Goal: Transaction & Acquisition: Book appointment/travel/reservation

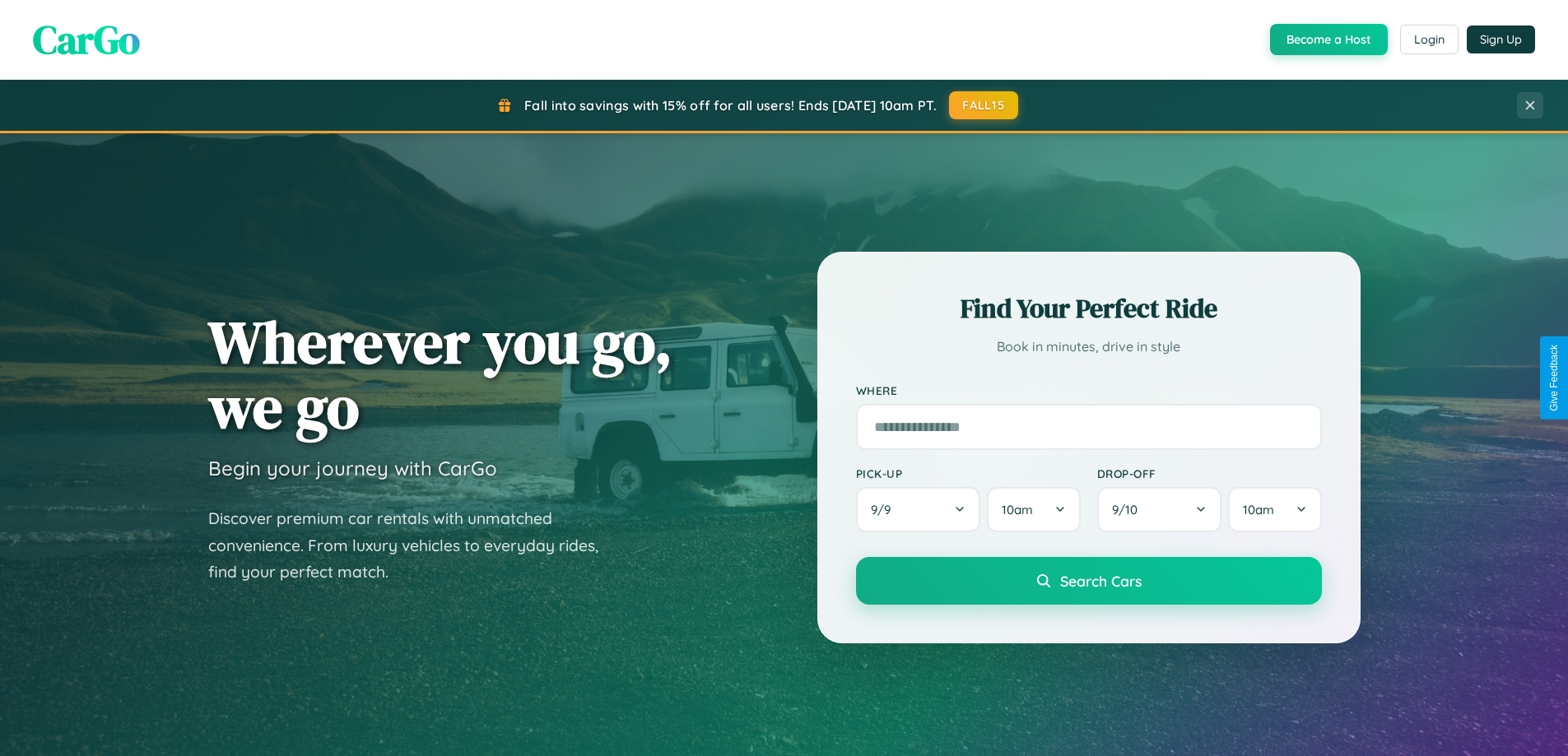
scroll to position [49, 0]
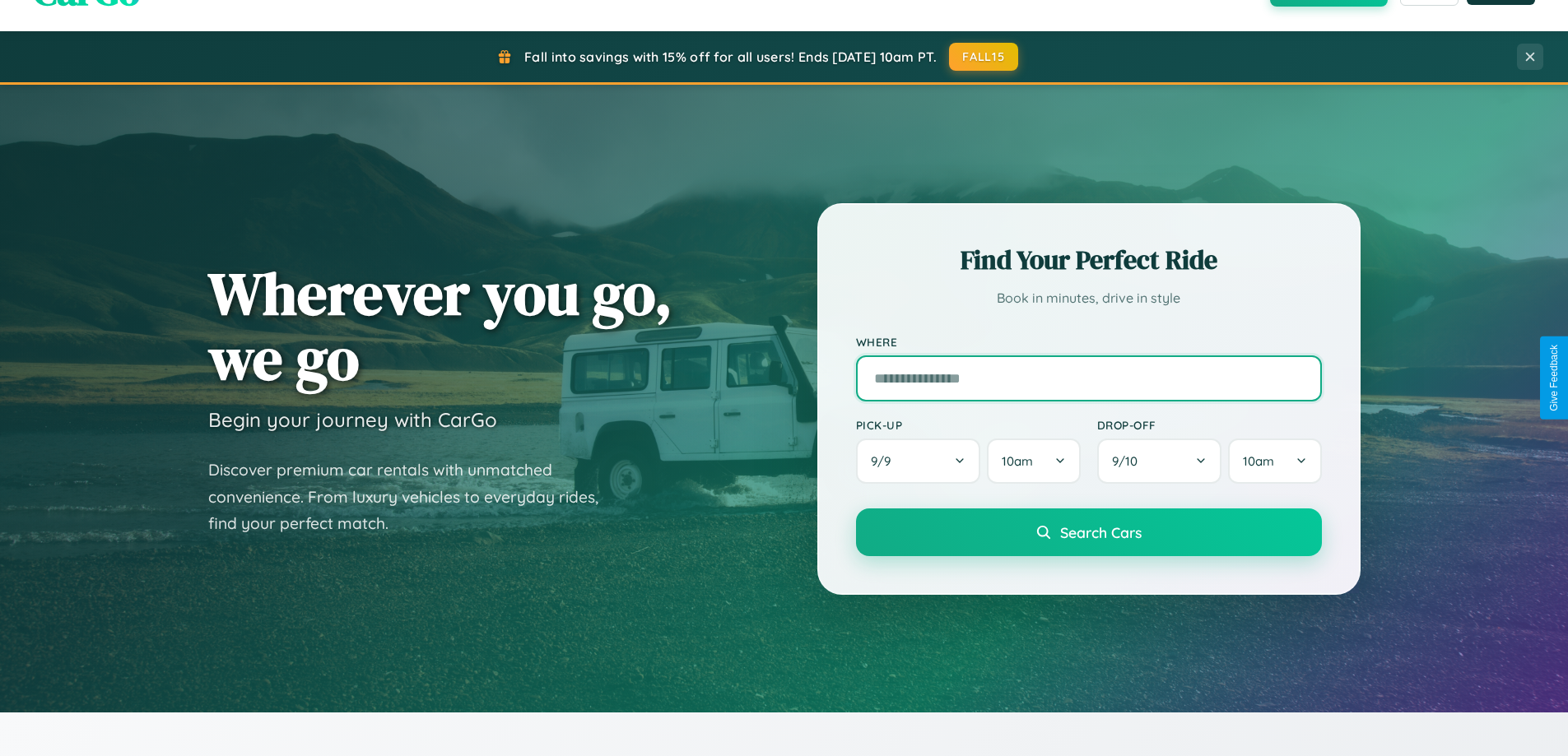
click at [1088, 378] on input "text" at bounding box center [1088, 378] width 466 height 46
type input "**********"
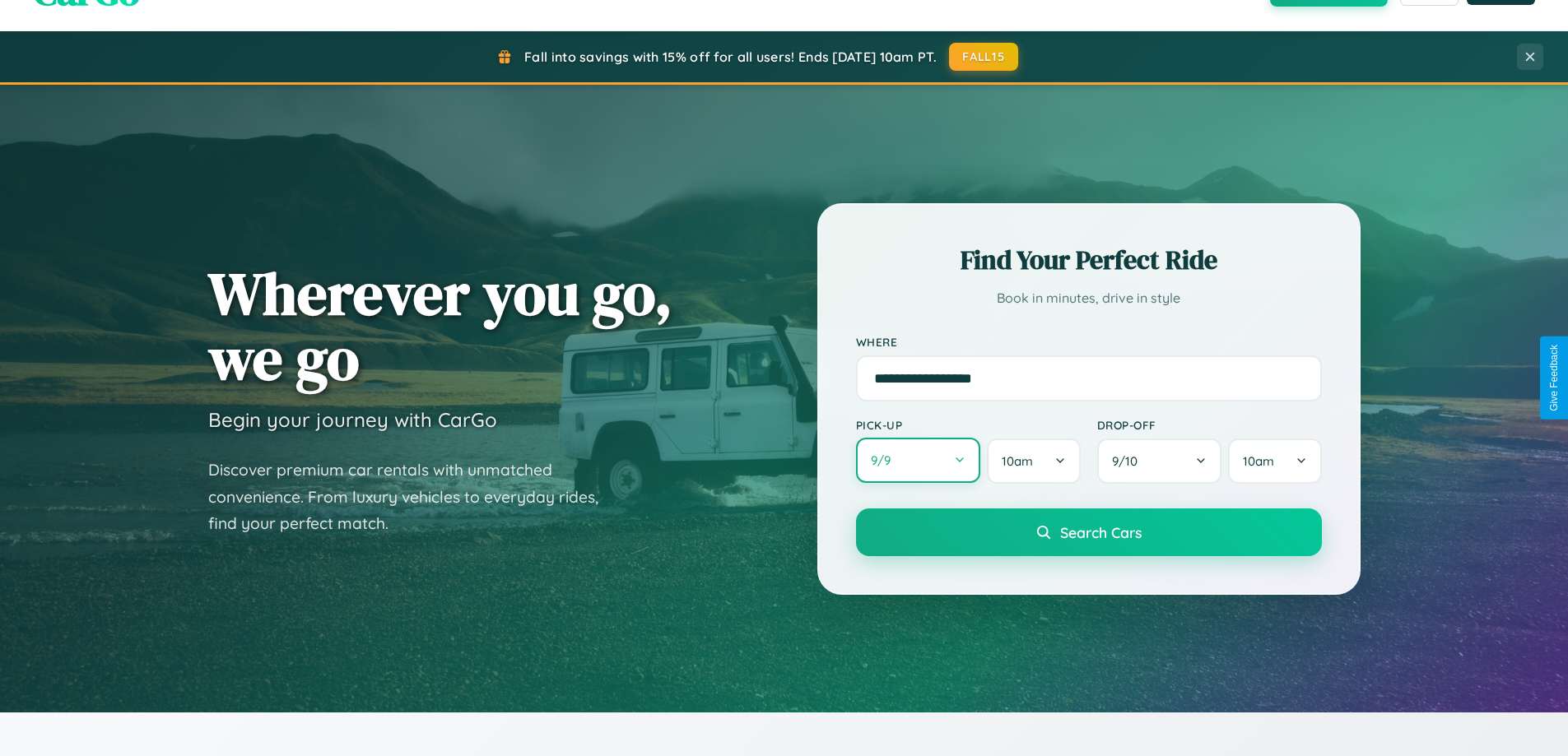
click at [918, 462] on button "9 / 9" at bounding box center [918, 460] width 125 height 45
select select "*"
select select "****"
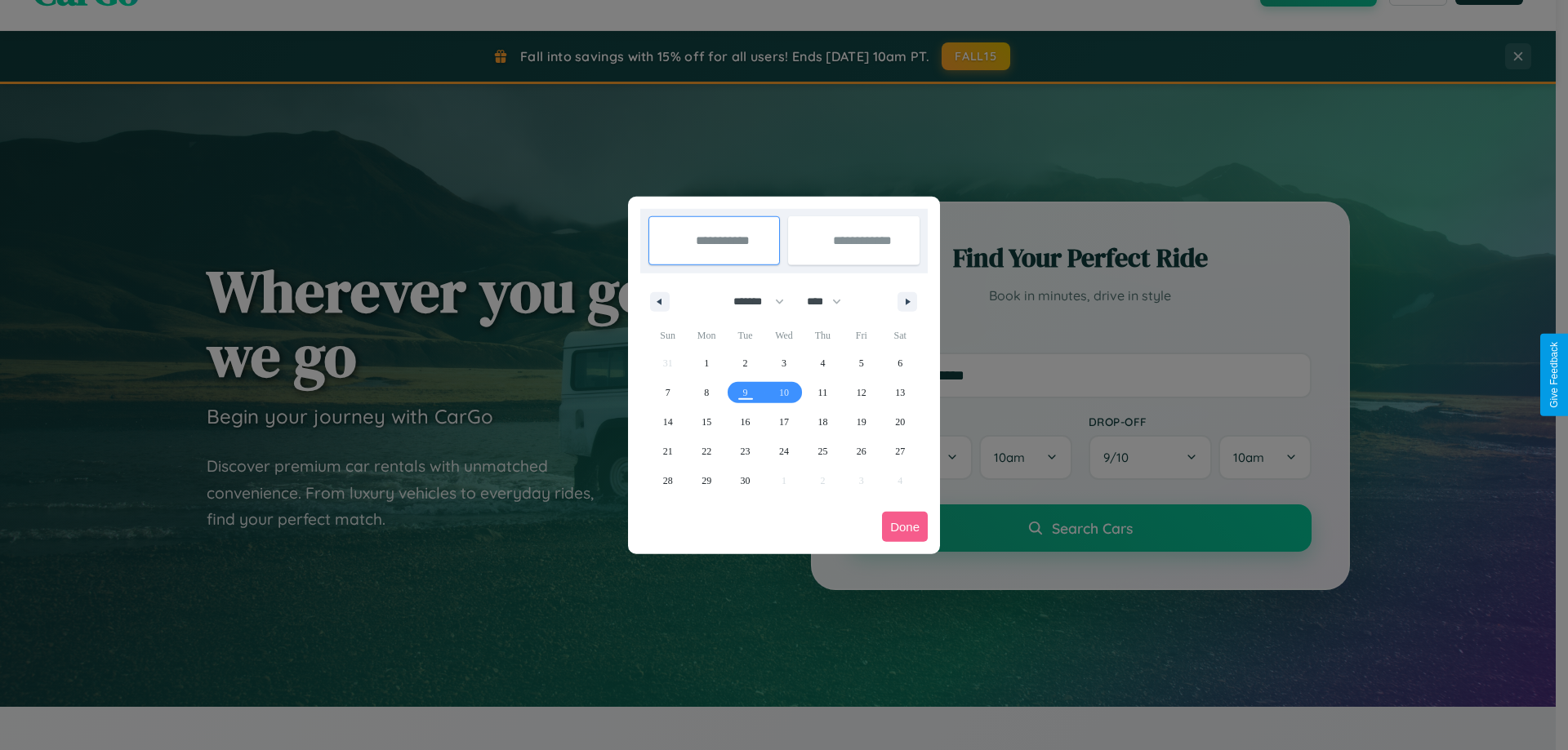
drag, startPoint x: 751, startPoint y: 301, endPoint x: 784, endPoint y: 327, distance: 42.0
click at [751, 301] on select "******* ******** ***** ***** *** **** **** ****** ********* ******* ******** **…" at bounding box center [756, 301] width 69 height 27
select select "*"
click at [745, 392] on span "7" at bounding box center [745, 392] width 4 height 30
type input "**********"
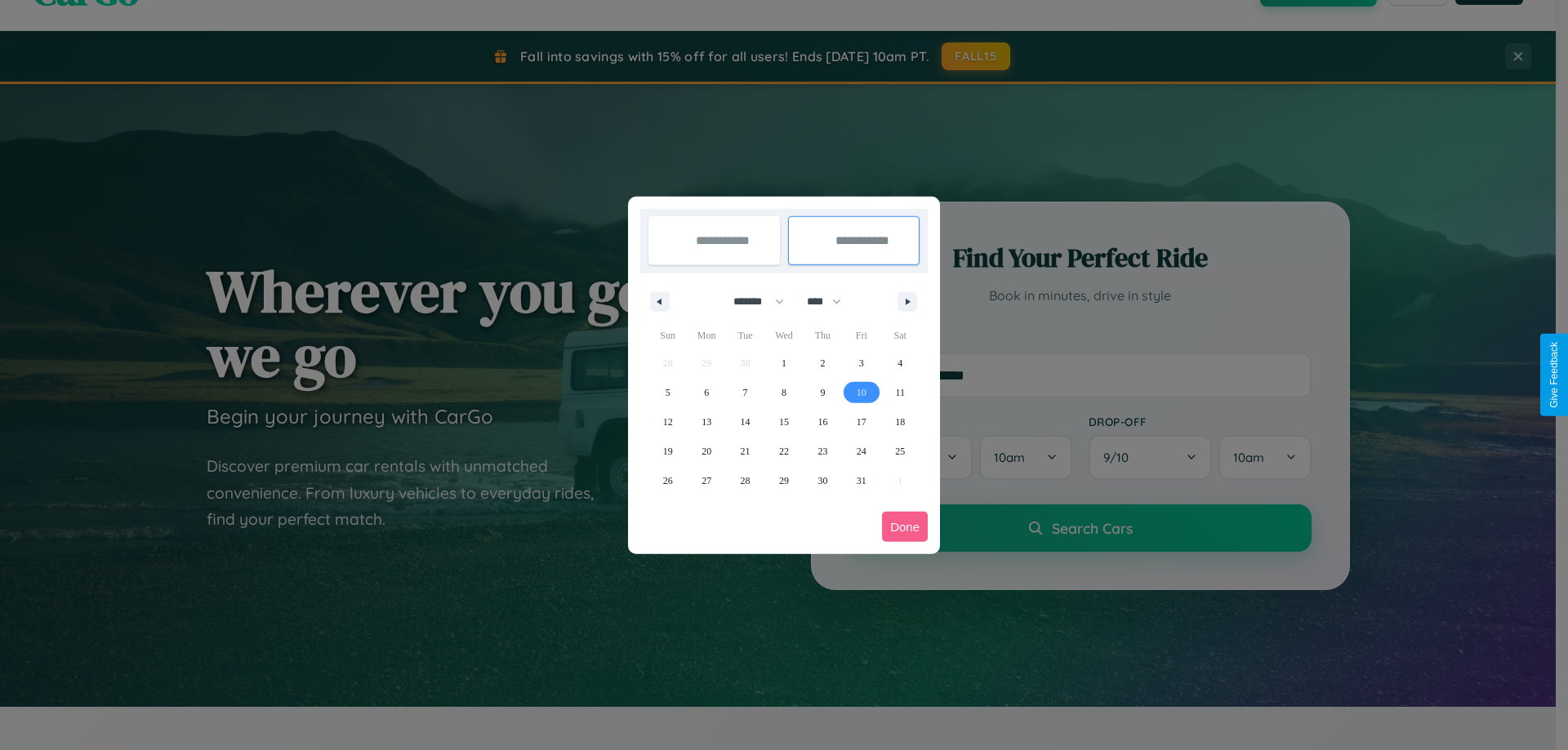
click at [861, 392] on span "10" at bounding box center [862, 392] width 10 height 30
type input "**********"
click at [905, 527] on button "Done" at bounding box center [905, 528] width 46 height 31
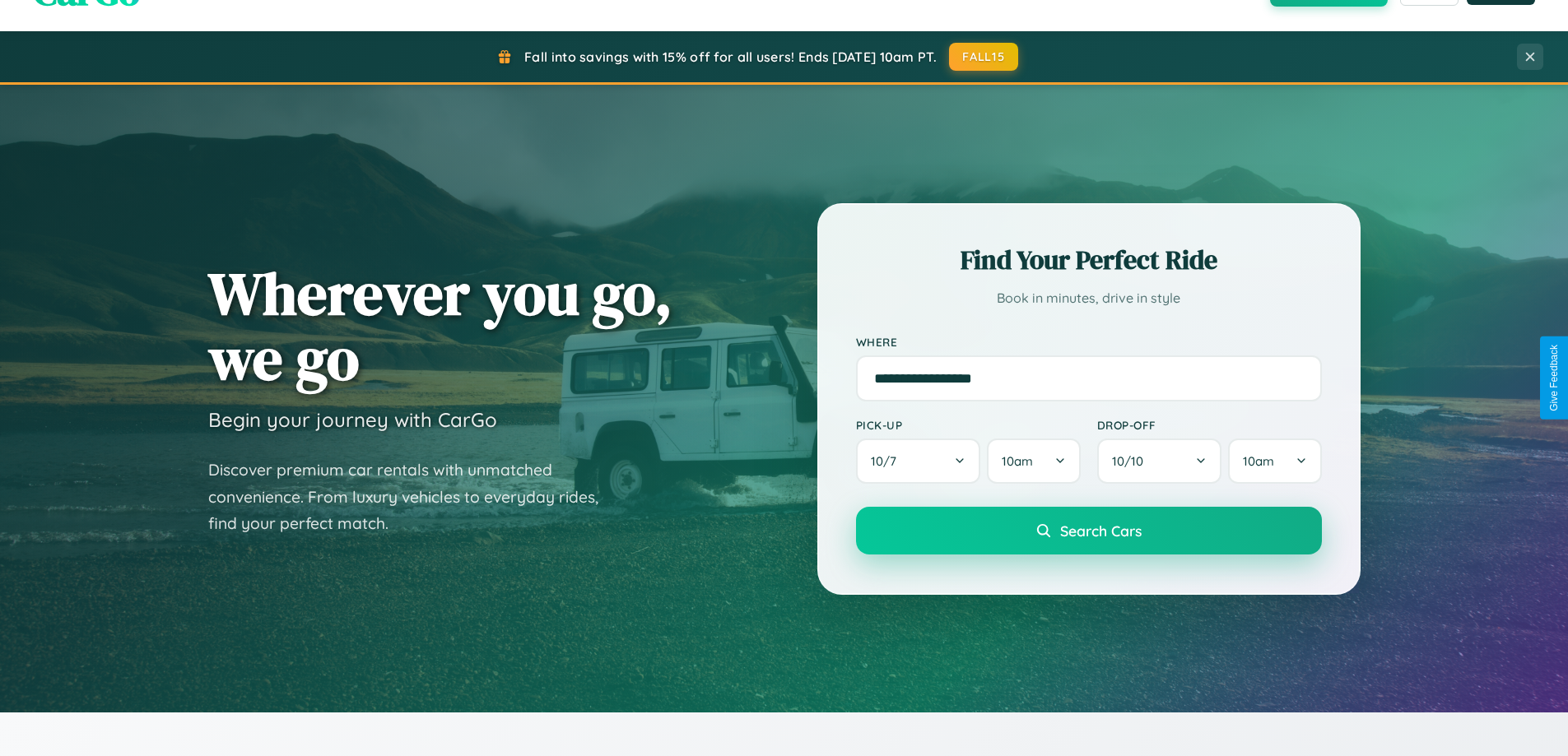
click at [1088, 531] on span "Search Cars" at bounding box center [1100, 531] width 81 height 18
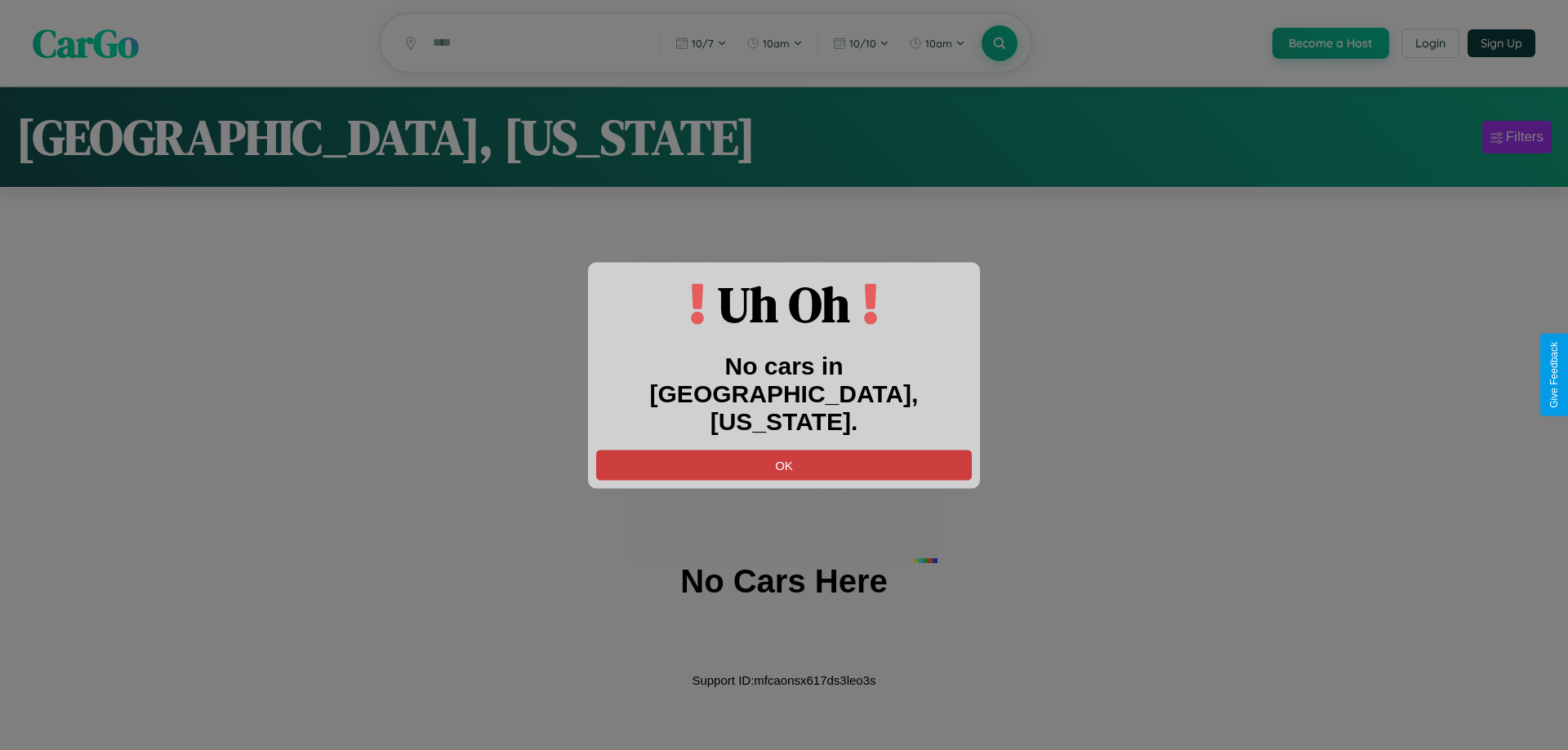
click at [784, 449] on button "OK" at bounding box center [784, 465] width 376 height 31
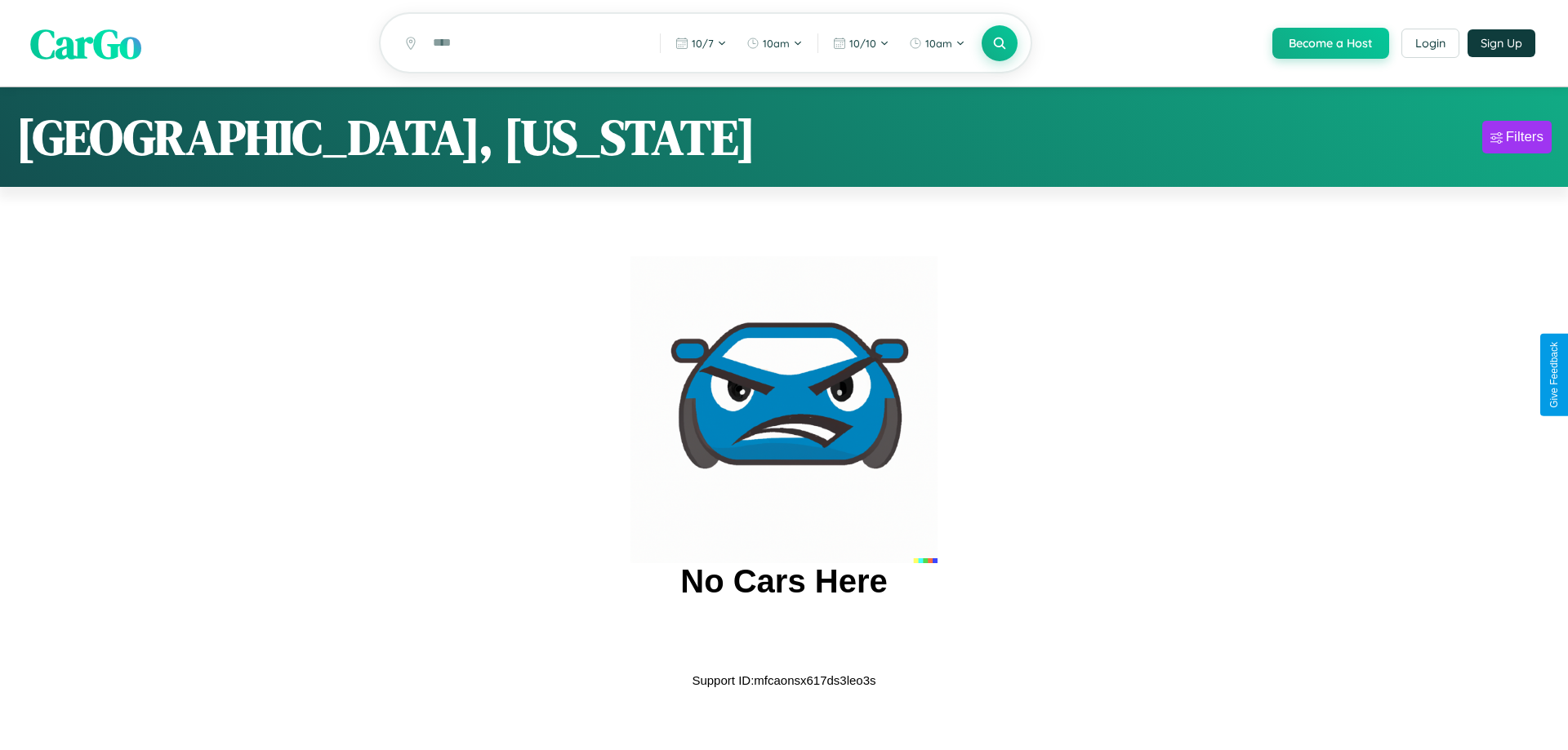
click at [86, 44] on span "CarGo" at bounding box center [86, 42] width 111 height 57
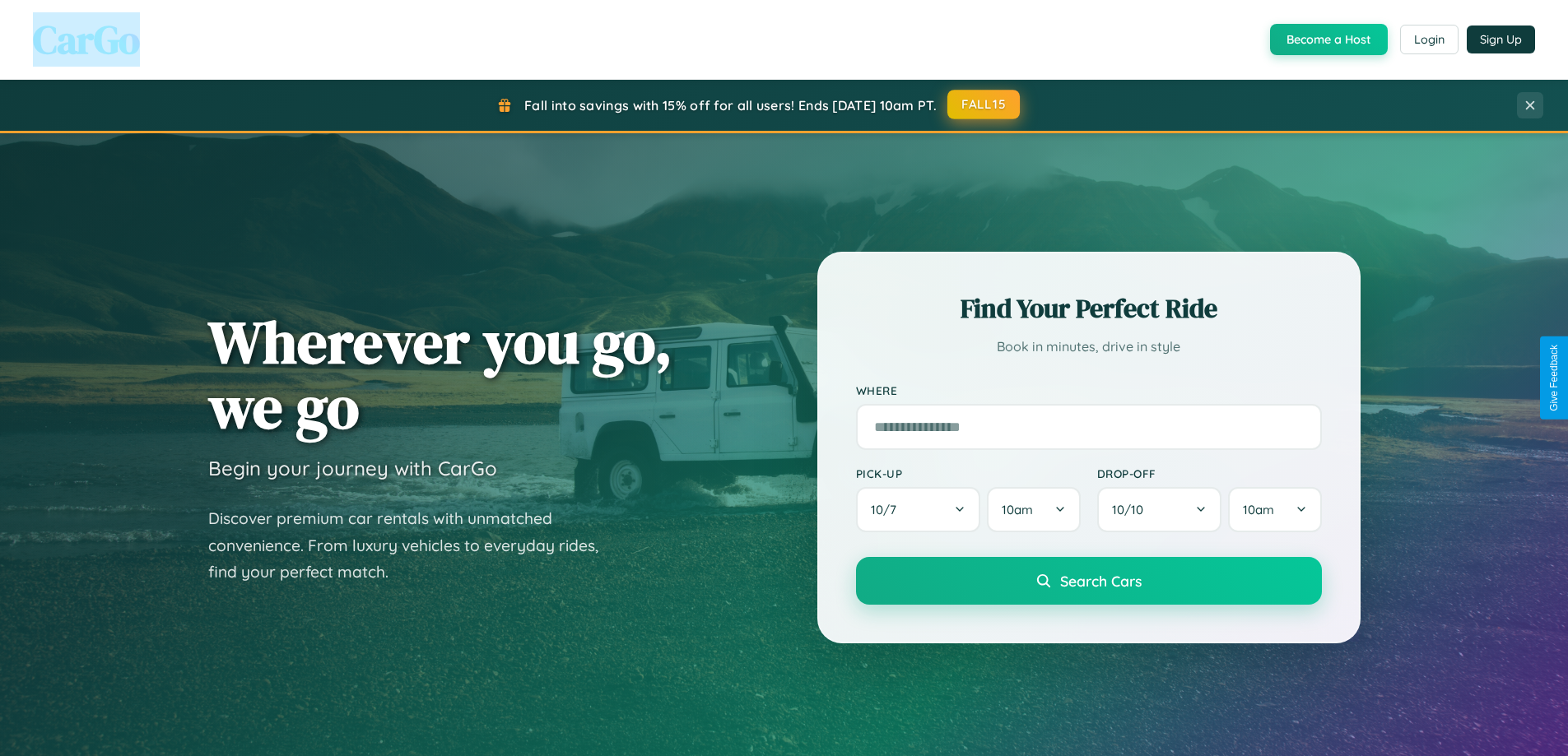
click at [984, 105] on button "FALL15" at bounding box center [983, 104] width 72 height 30
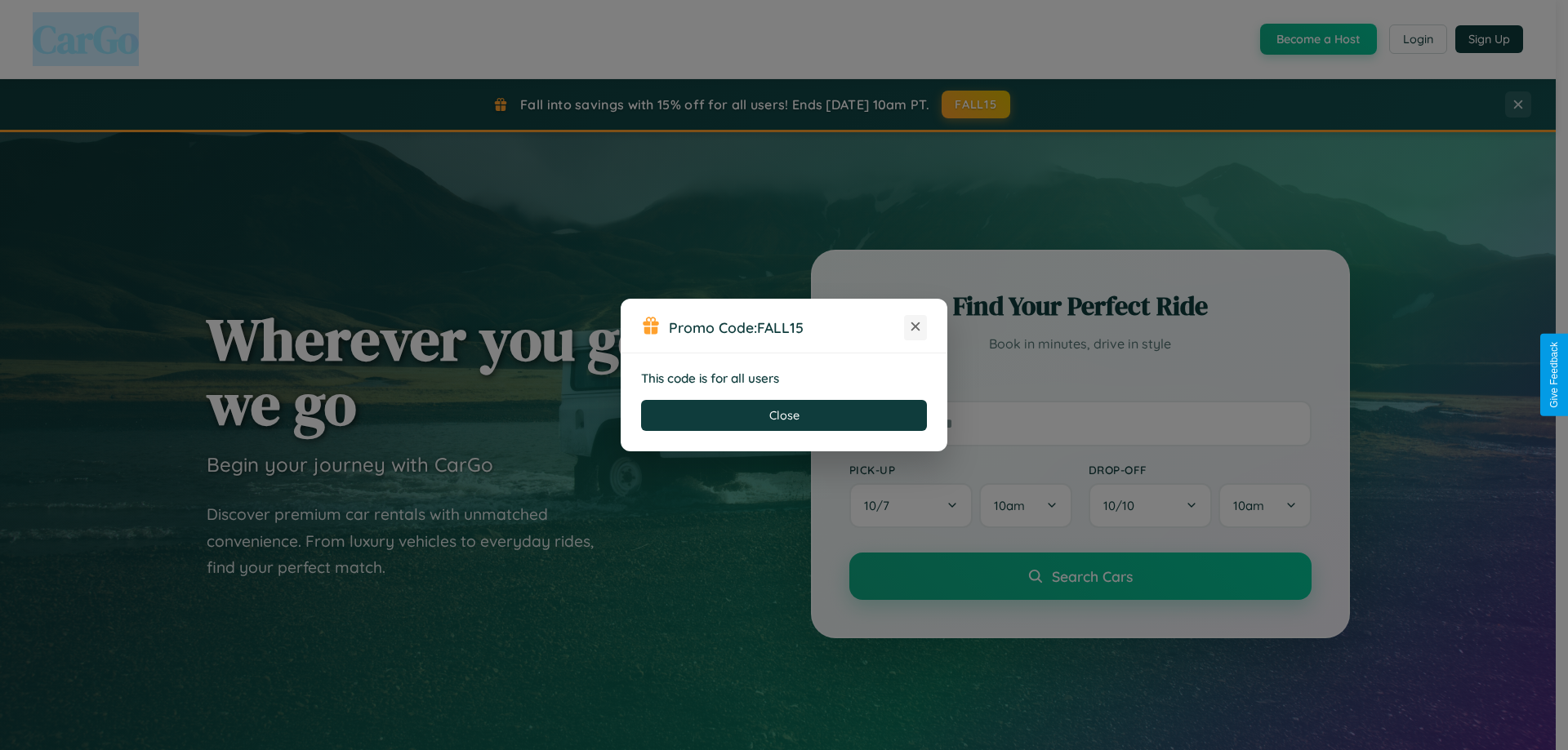
click at [915, 327] on icon at bounding box center [915, 327] width 16 height 16
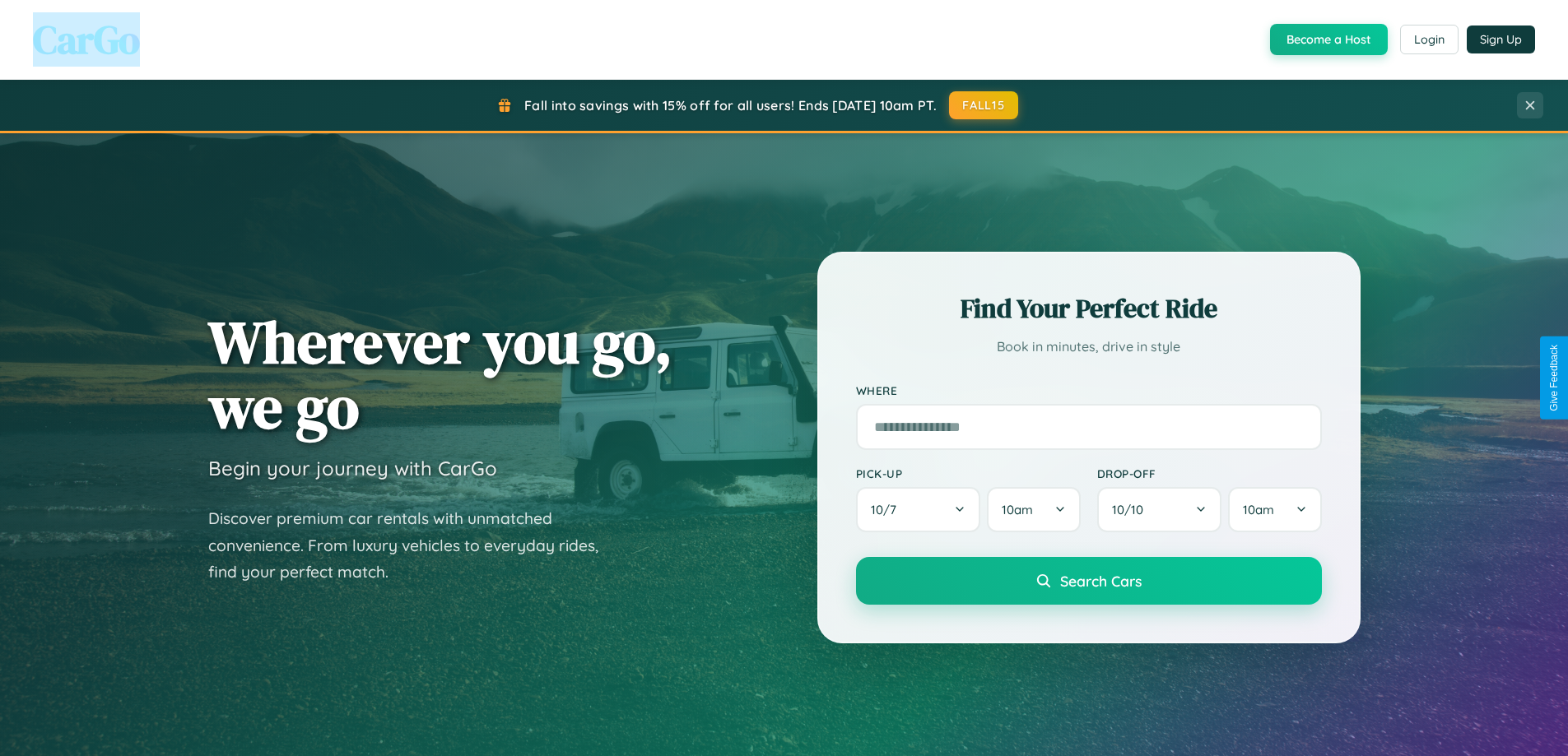
scroll to position [3167, 0]
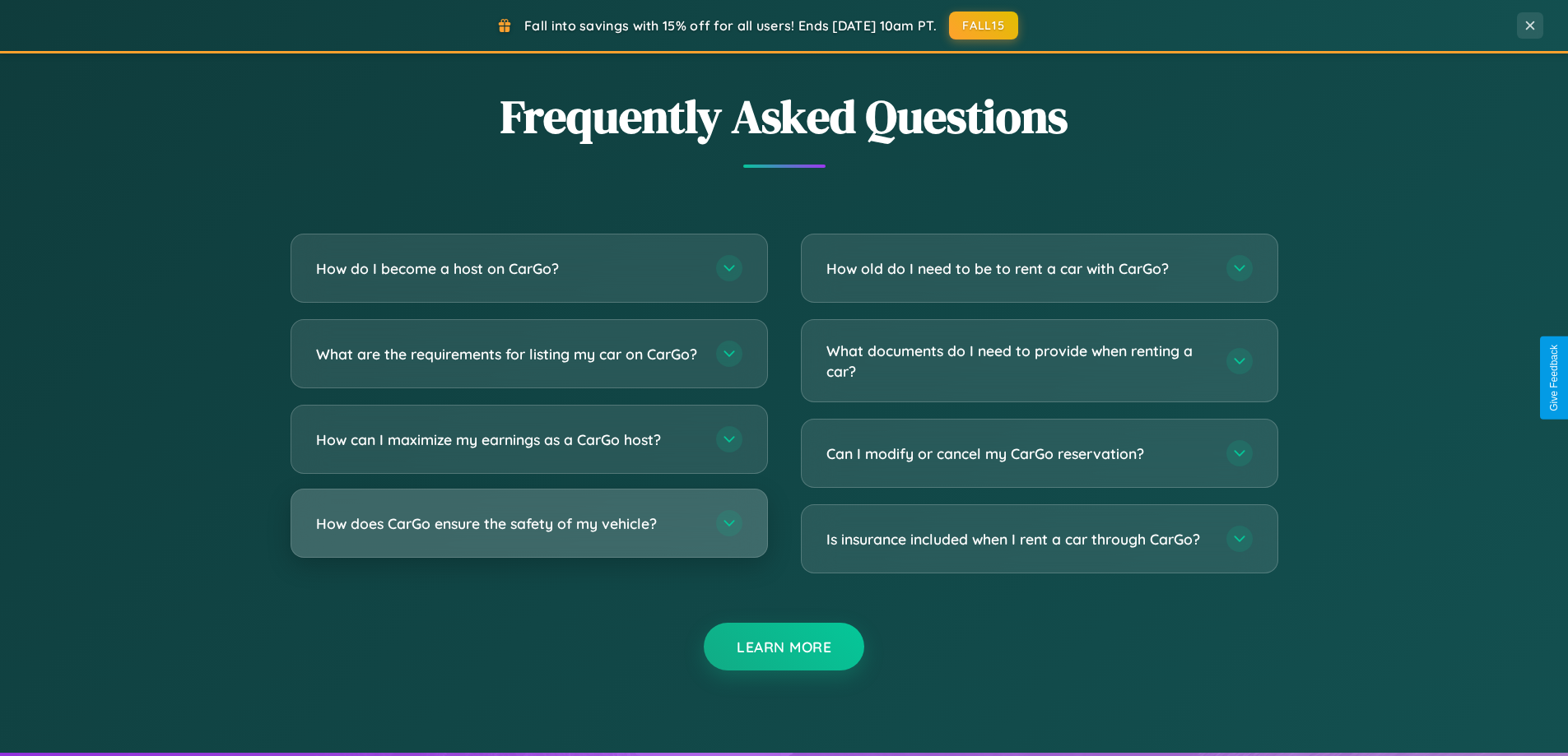
click at [528, 534] on h3 "How does CarGo ensure the safety of my vehicle?" at bounding box center [507, 524] width 383 height 21
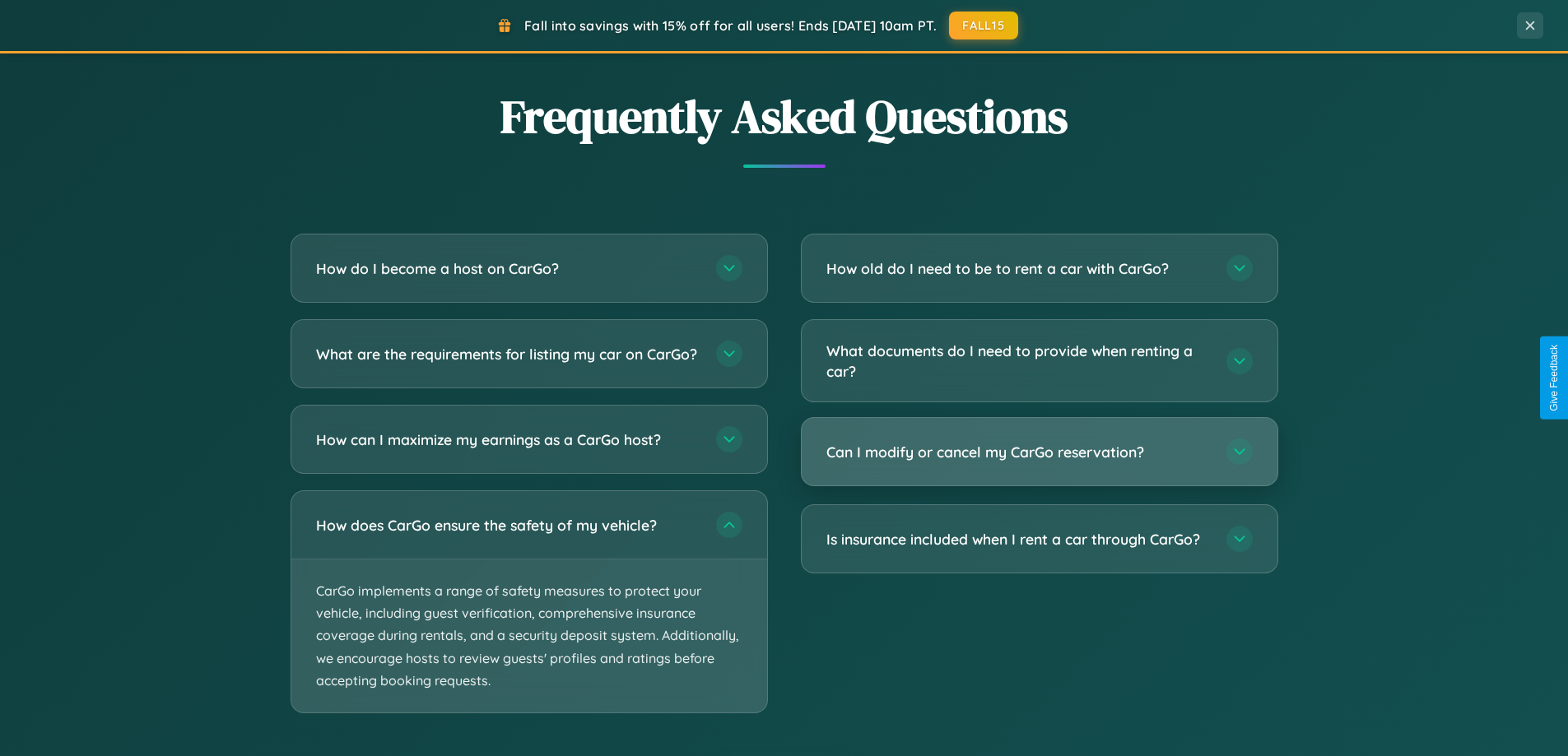
click at [1038, 452] on h3 "Can I modify or cancel my CarGo reservation?" at bounding box center [1018, 452] width 383 height 21
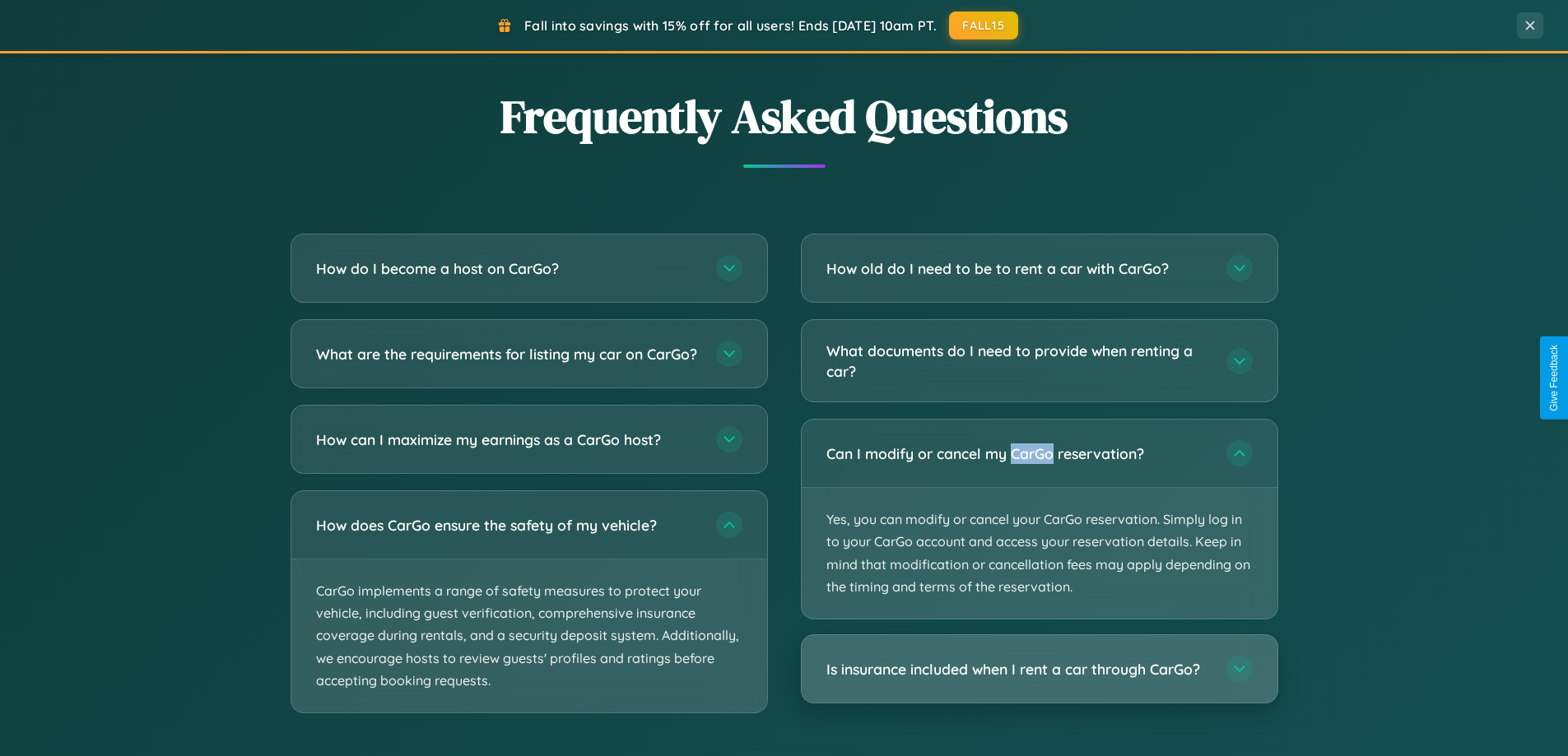
click at [1038, 669] on h3 "Is insurance included when I rent a car through CarGo?" at bounding box center [1018, 669] width 383 height 21
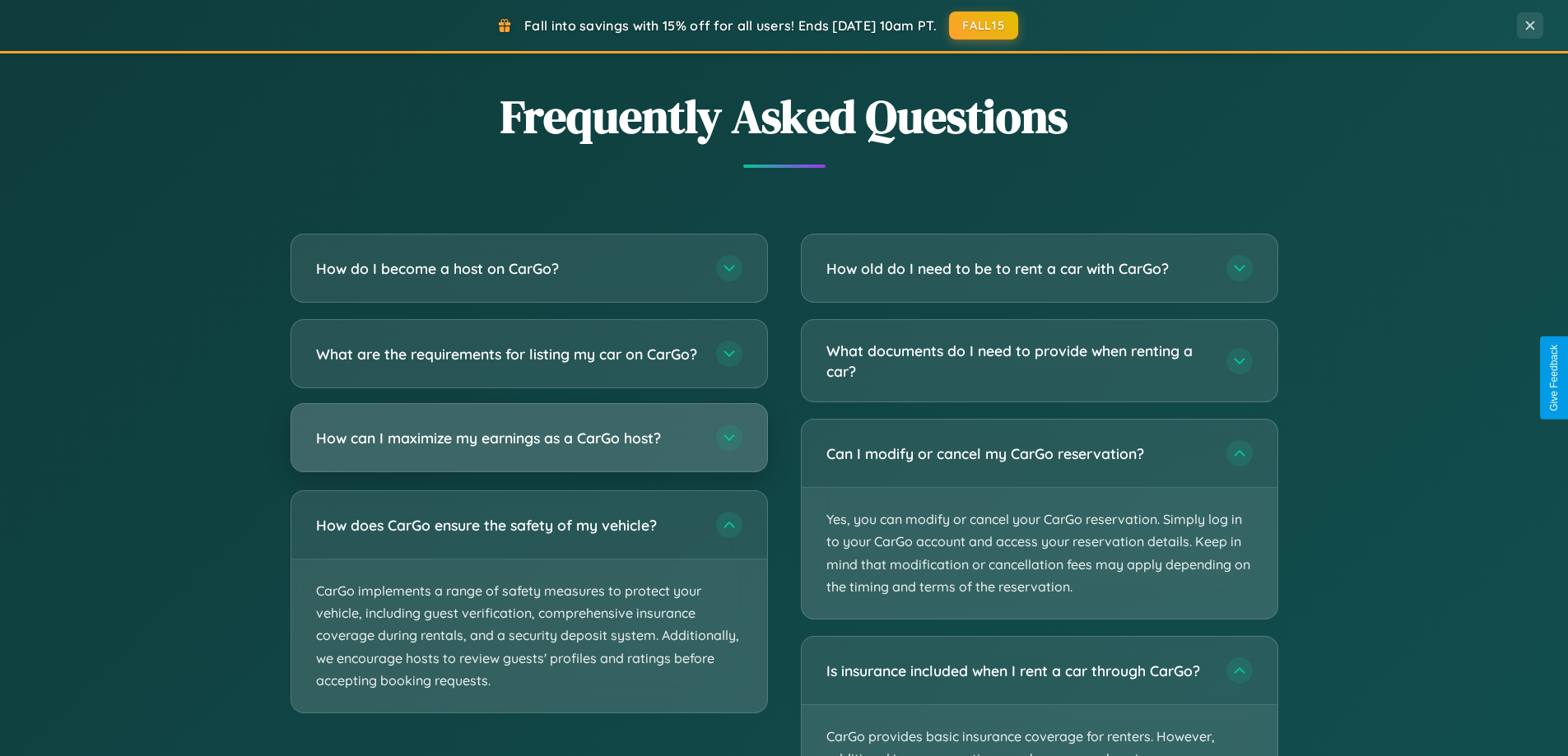
click at [528, 449] on h3 "How can I maximize my earnings as a CarGo host?" at bounding box center [507, 438] width 383 height 21
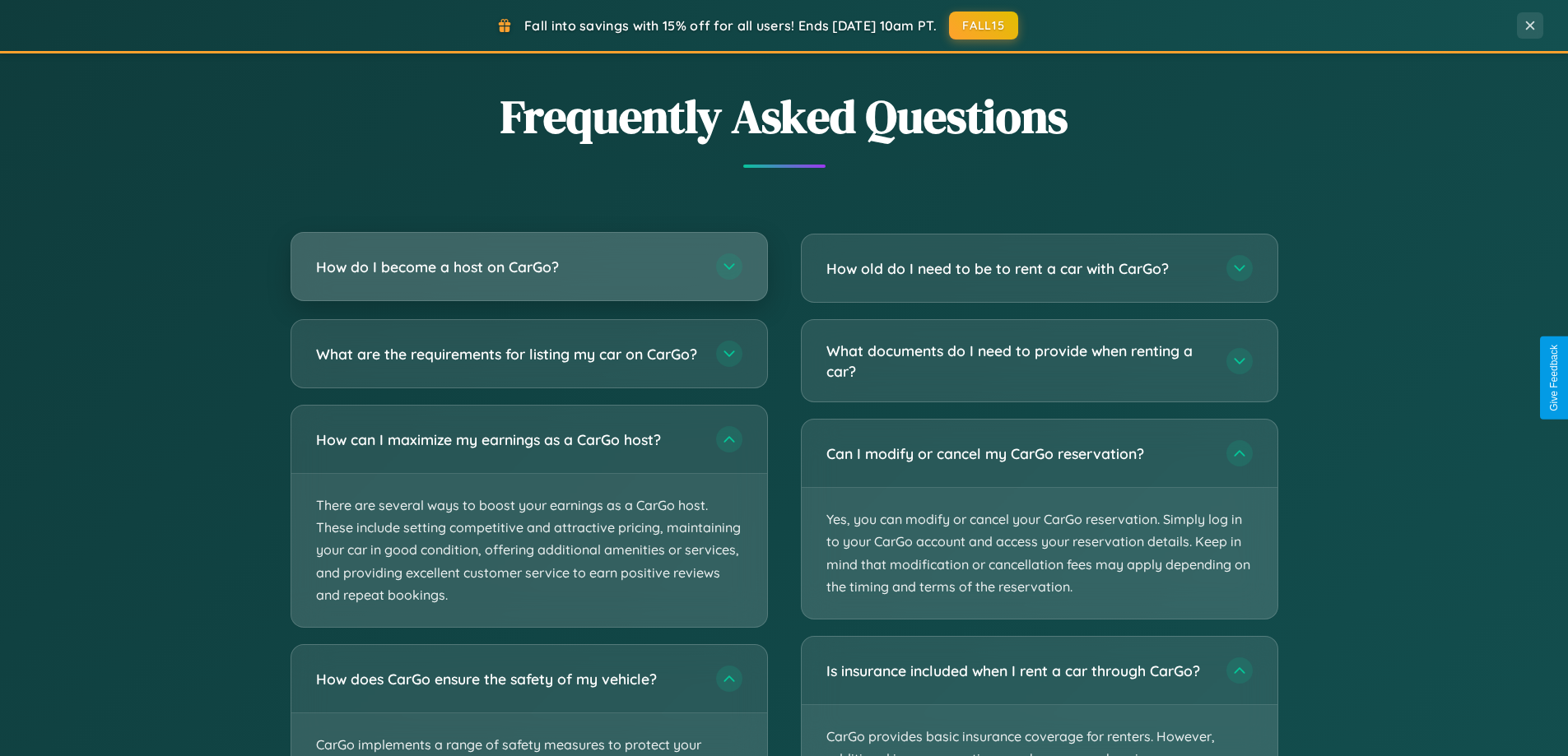
click at [528, 269] on h3 "How do I become a host on CarGo?" at bounding box center [507, 267] width 383 height 21
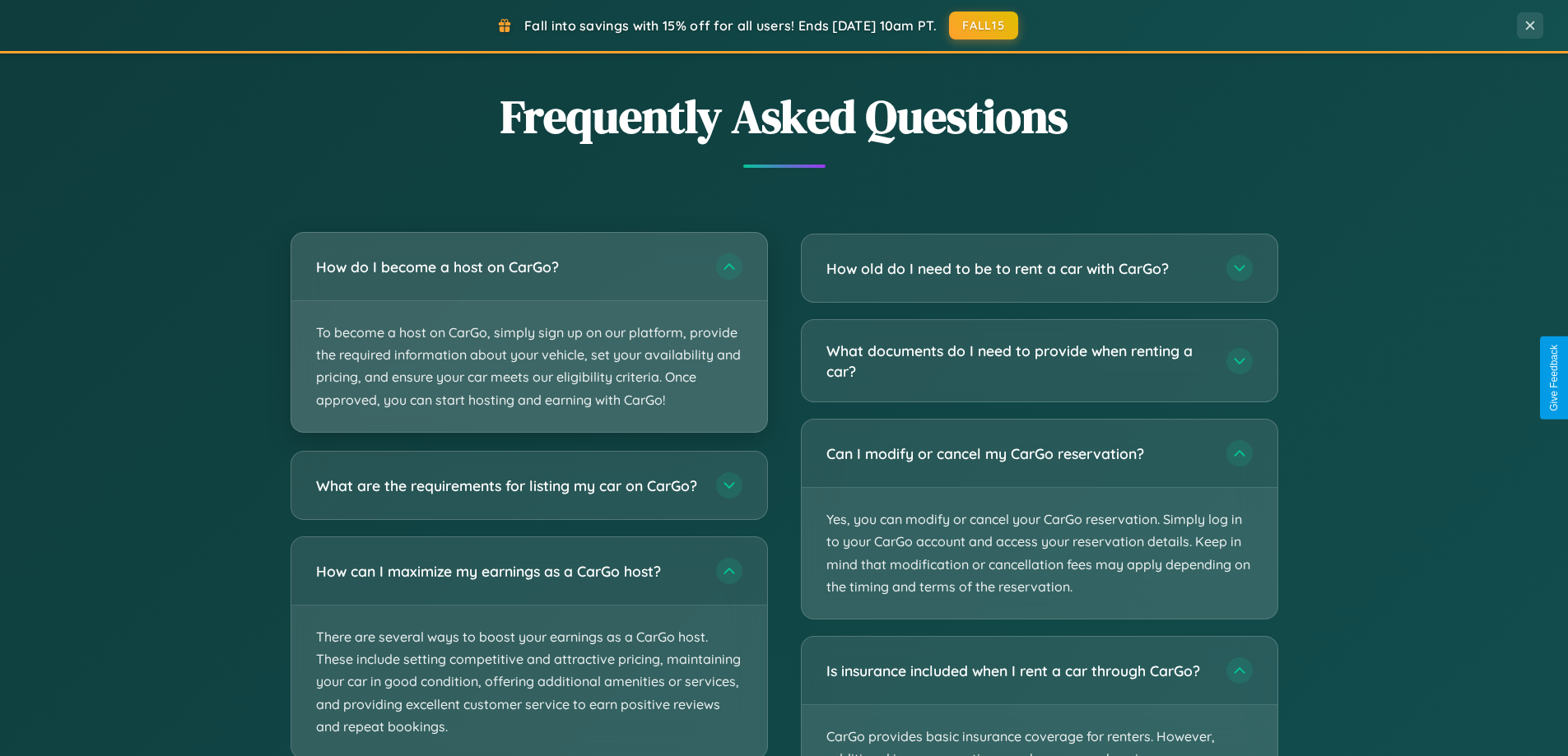
click at [528, 332] on p "To become a host on CarGo, simply sign up on our platform, provide the required…" at bounding box center [529, 366] width 476 height 131
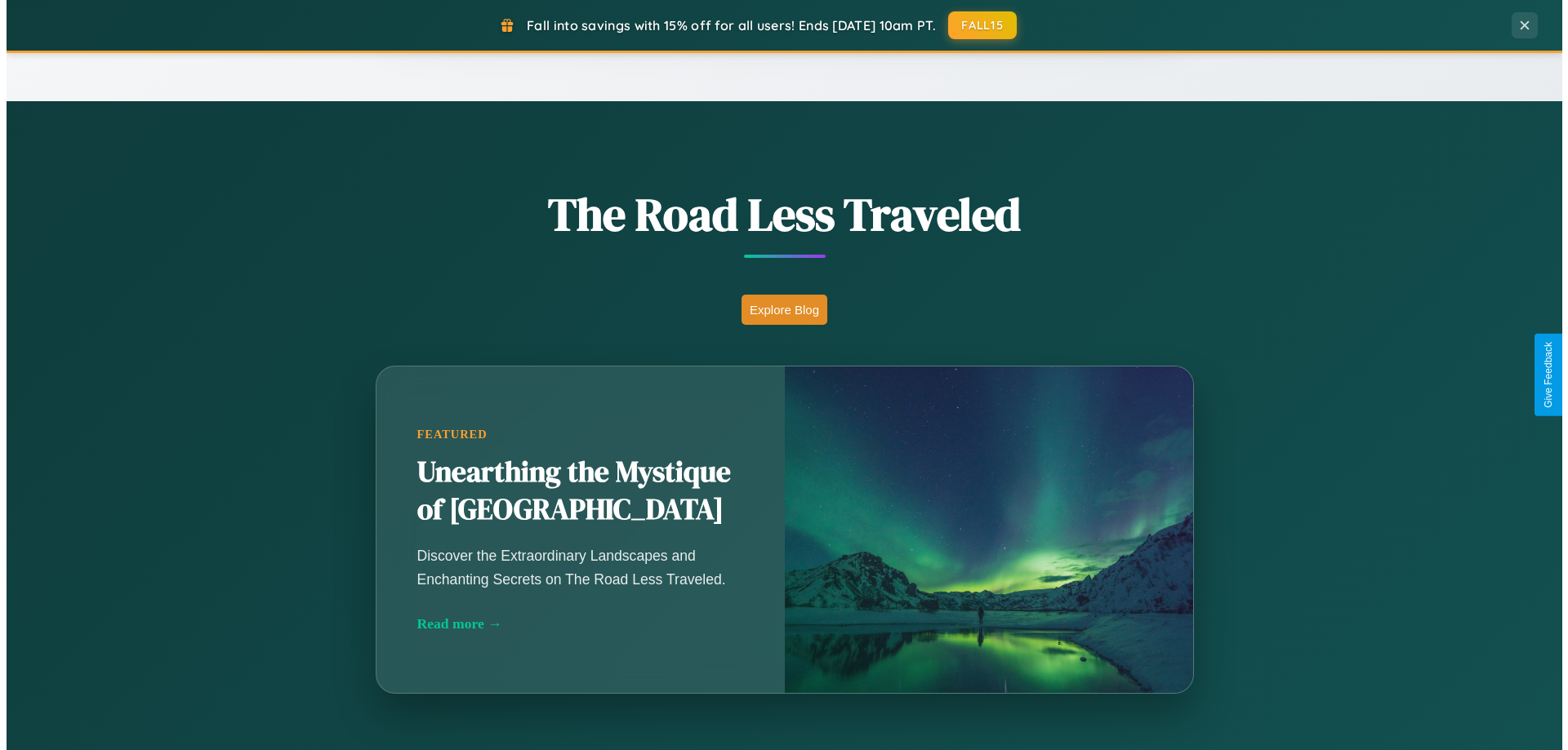
scroll to position [0, 0]
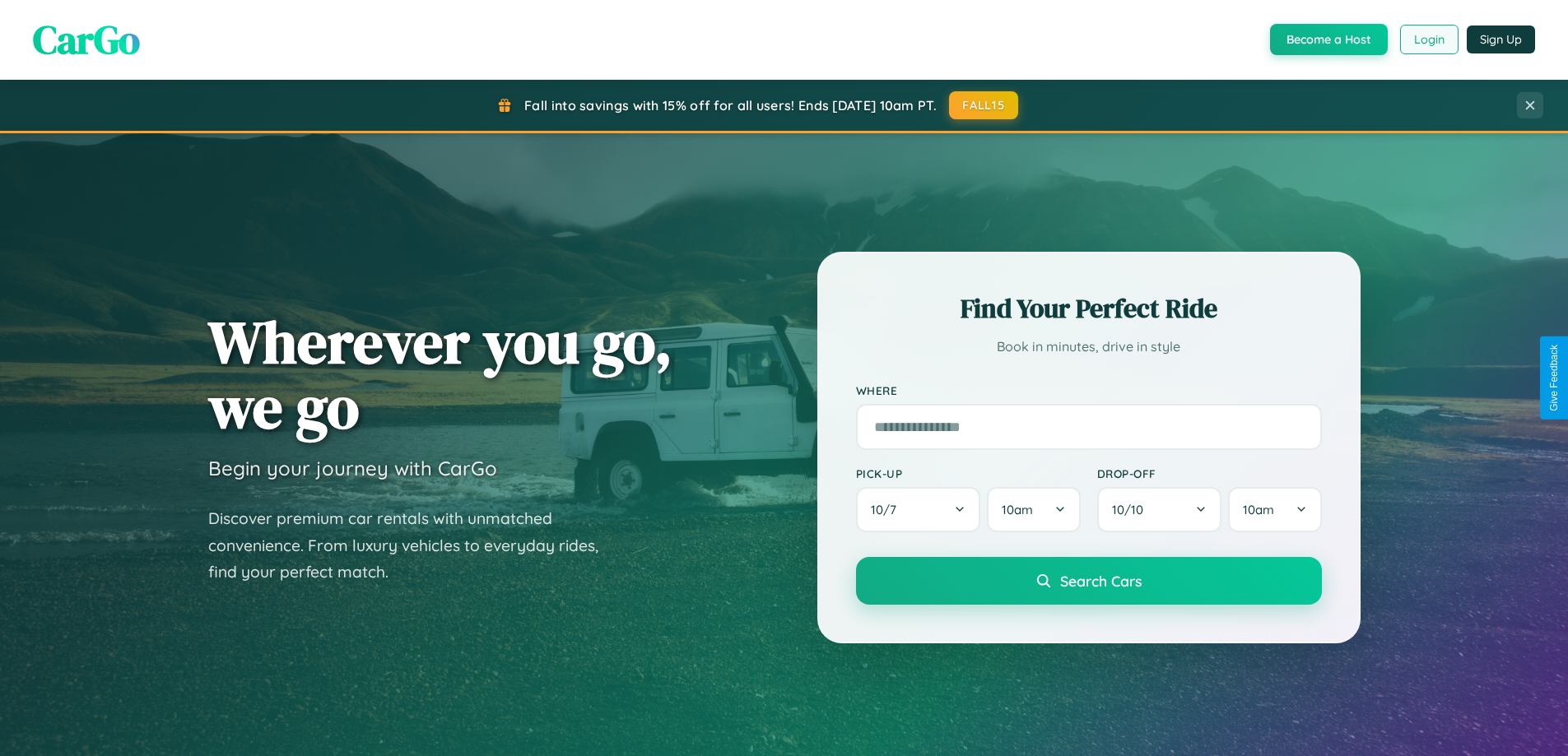
click at [1428, 40] on button "Login" at bounding box center [1429, 39] width 59 height 30
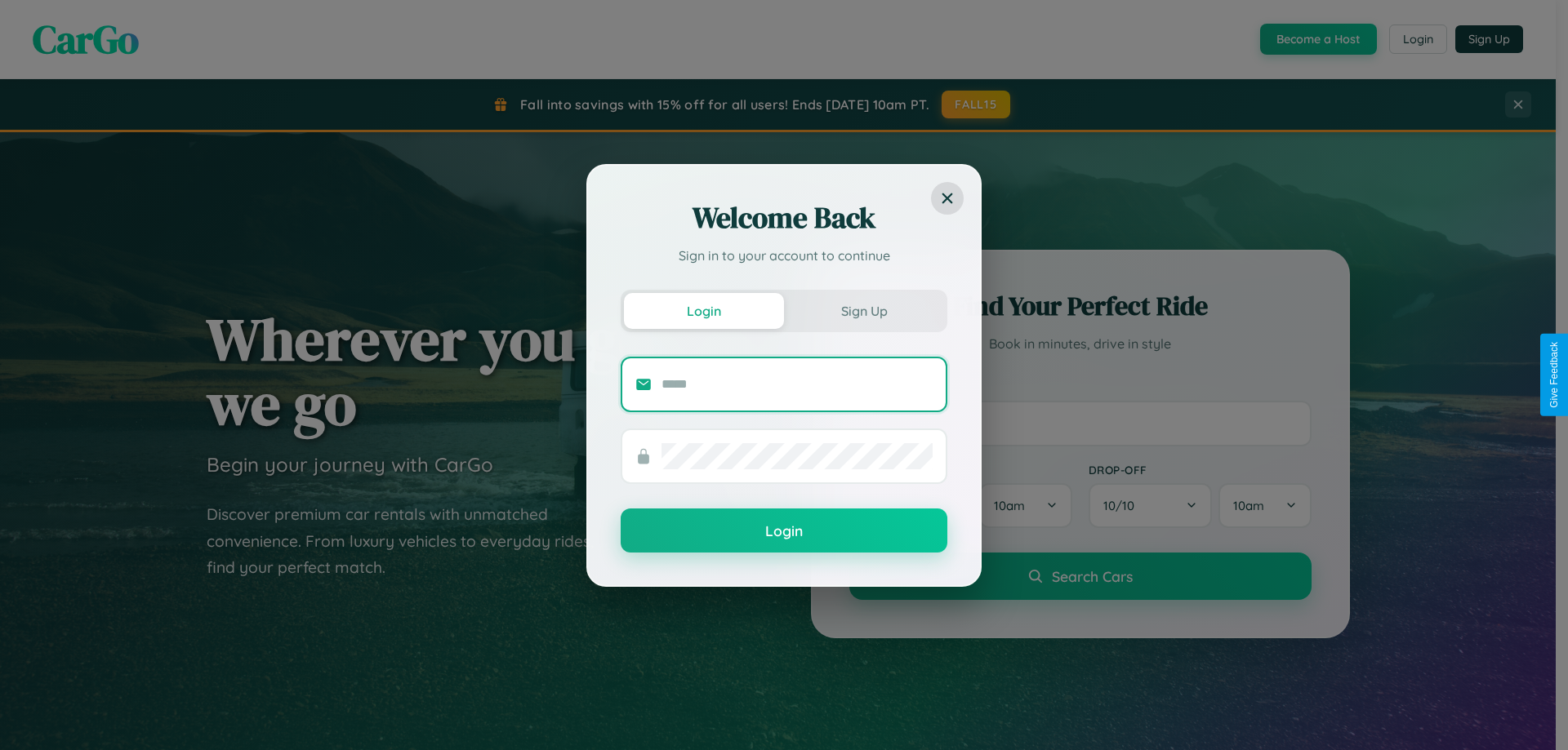
click at [797, 384] on input "text" at bounding box center [797, 384] width 271 height 26
type input "**********"
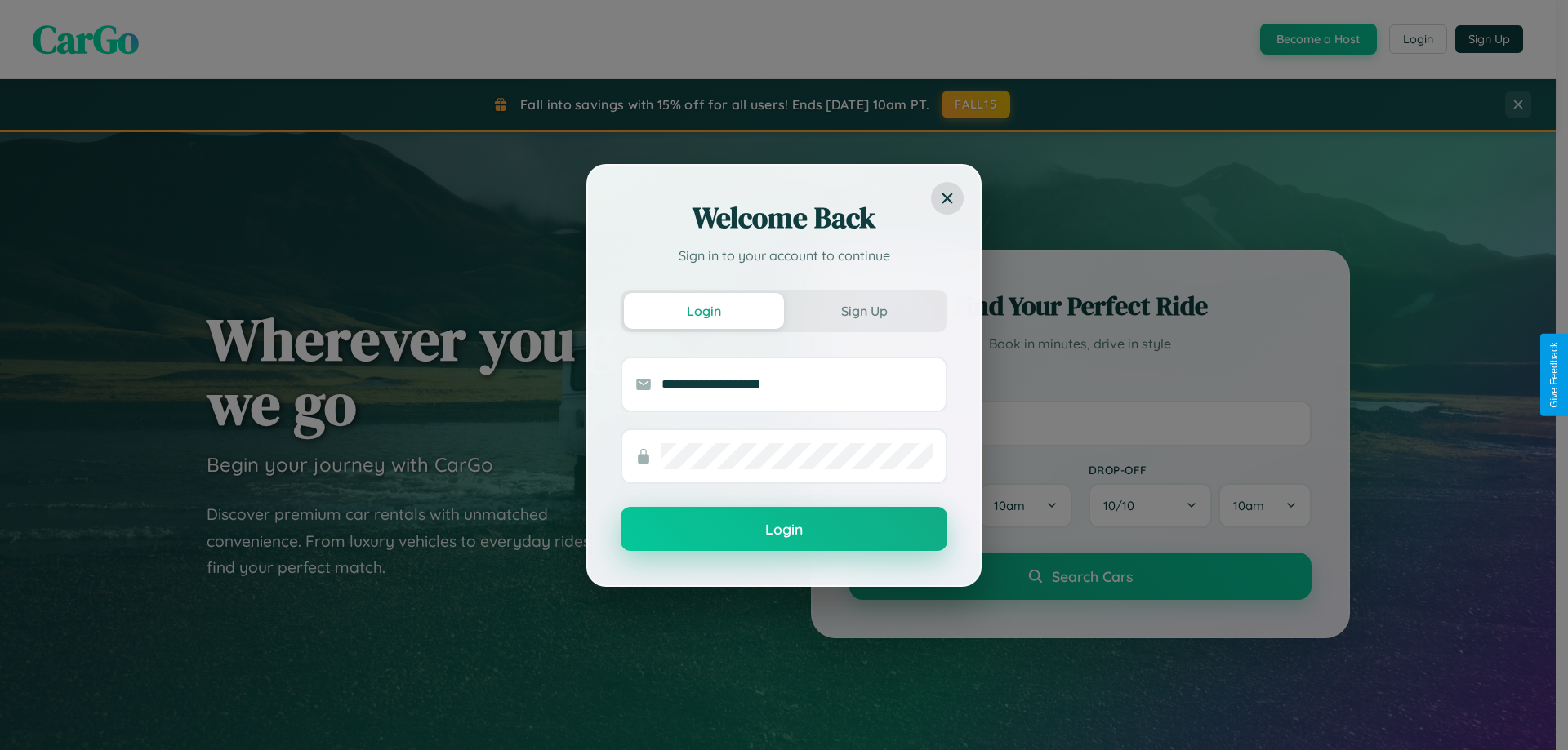
click at [784, 530] on button "Login" at bounding box center [784, 528] width 327 height 44
